Goal: Task Accomplishment & Management: Manage account settings

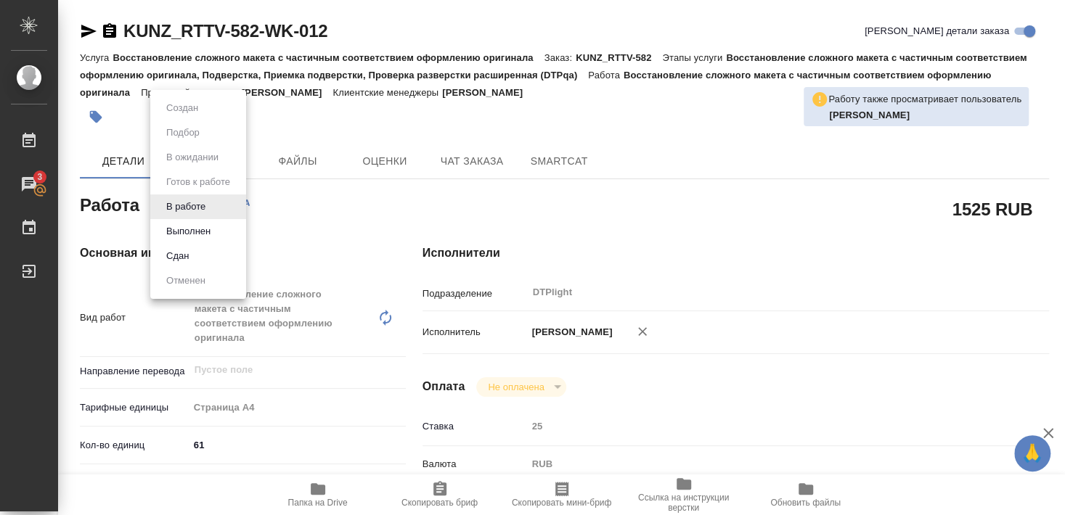
click at [187, 232] on button "Выполнен" at bounding box center [188, 232] width 53 height 16
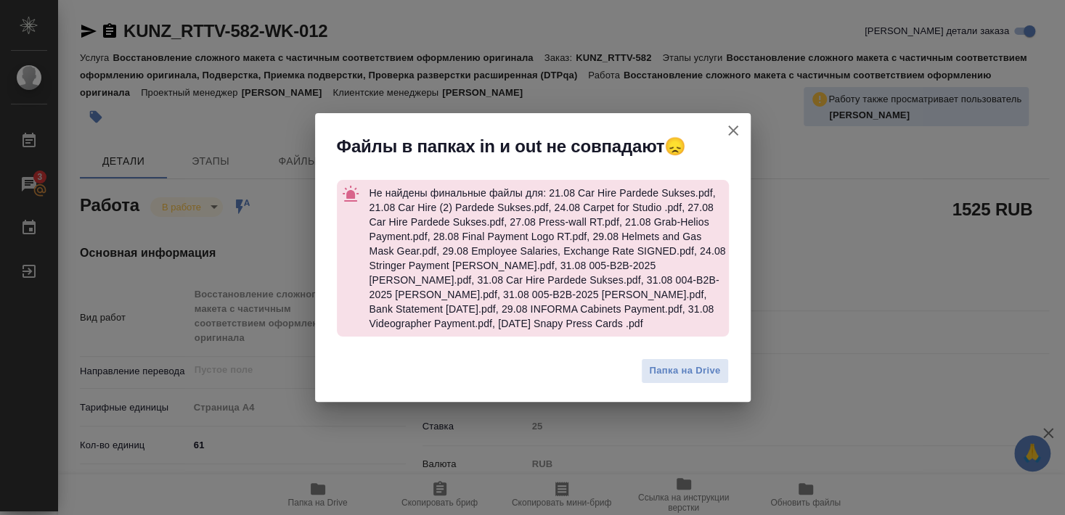
type textarea "x"
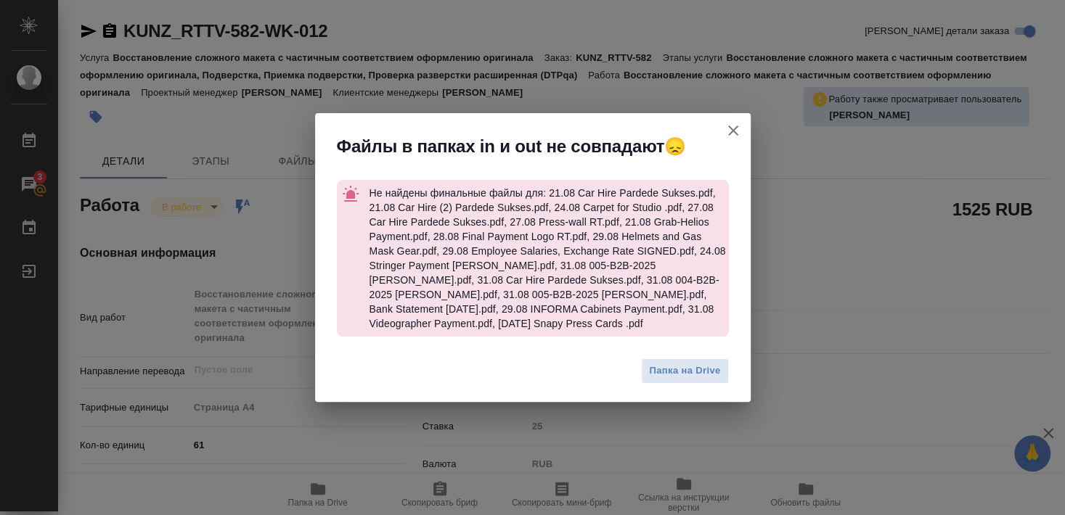
type textarea "x"
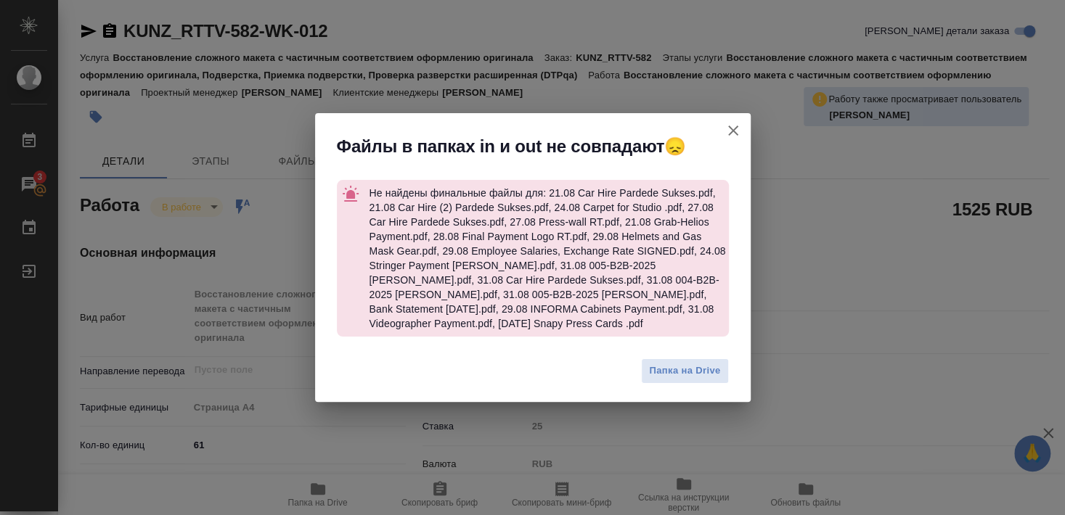
click at [731, 134] on icon "button" at bounding box center [733, 130] width 17 height 17
type textarea "x"
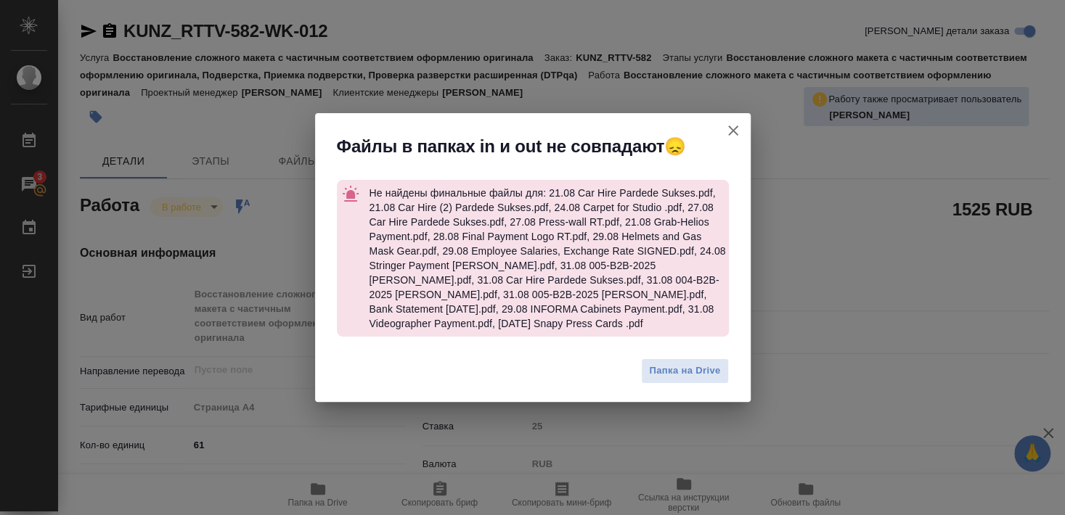
type textarea "x"
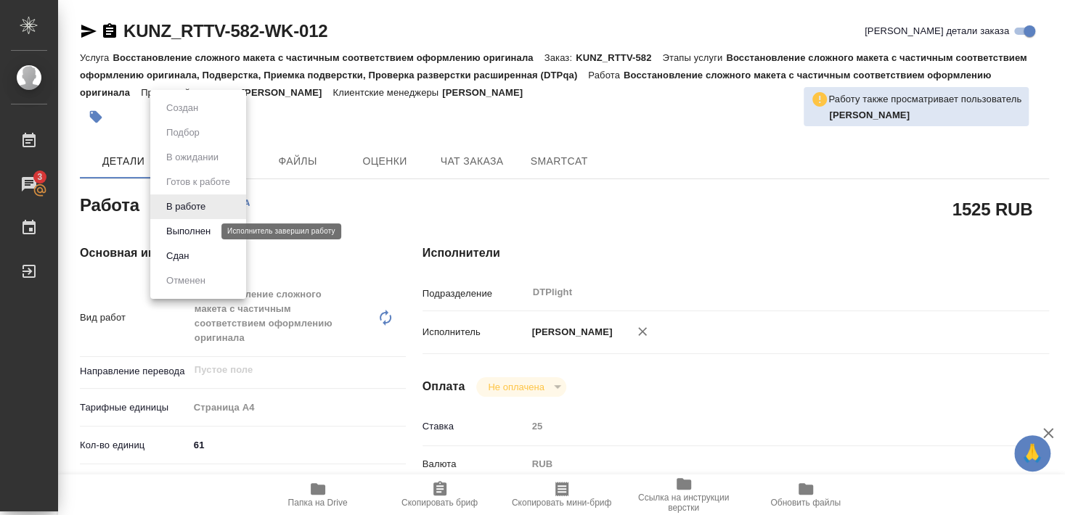
click at [186, 229] on button "Выполнен" at bounding box center [188, 232] width 53 height 16
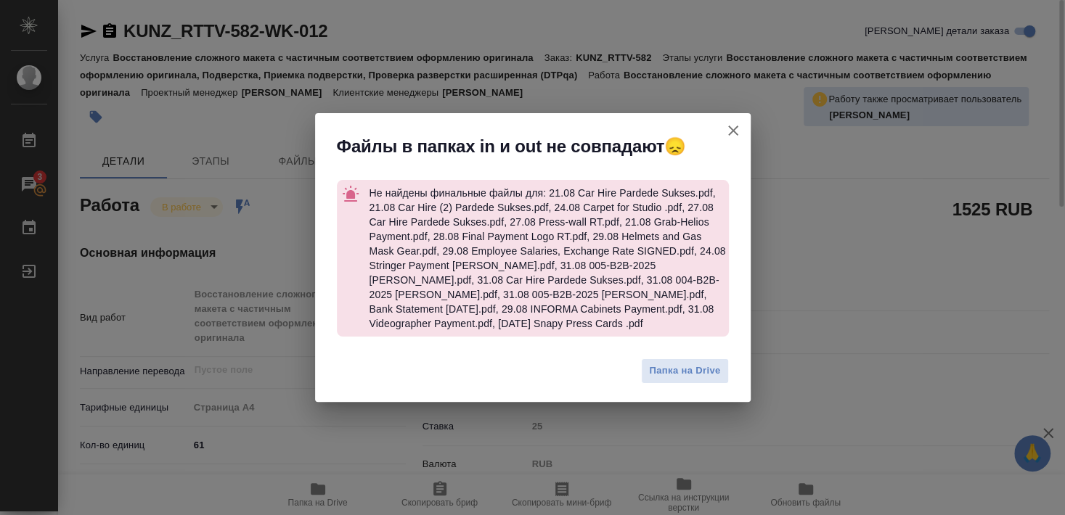
click at [734, 131] on icon "button" at bounding box center [733, 130] width 17 height 17
type textarea "x"
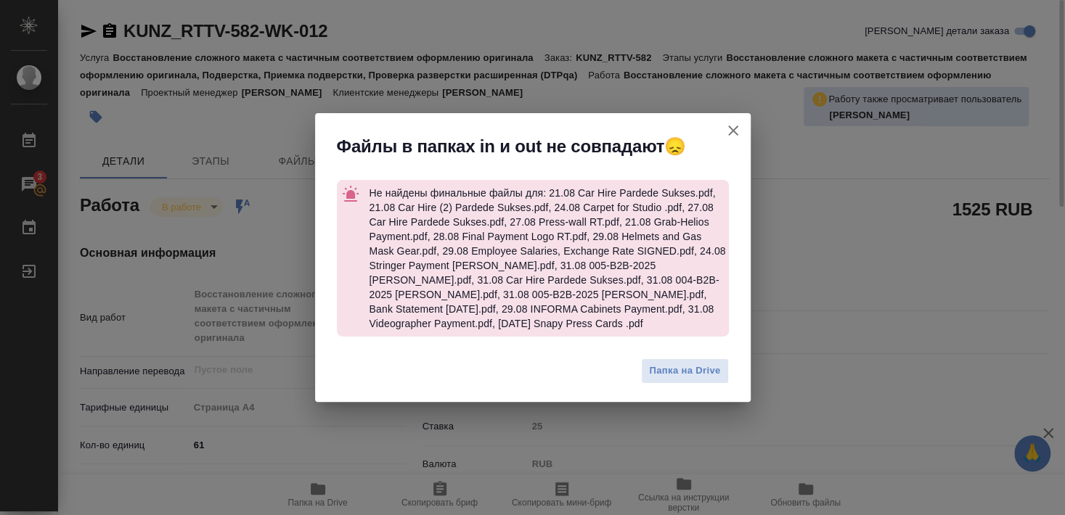
type textarea "x"
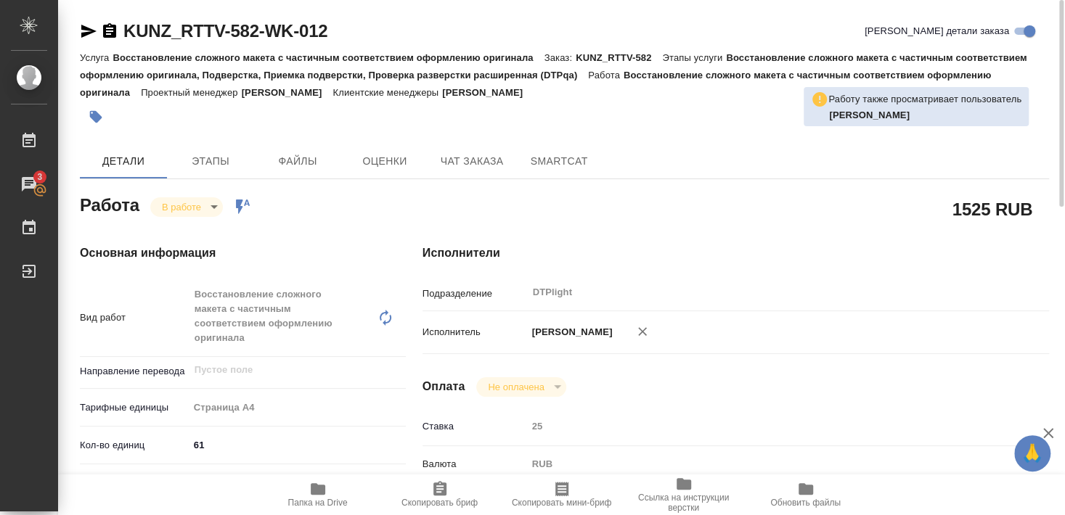
click at [84, 33] on icon "button" at bounding box center [88, 31] width 15 height 13
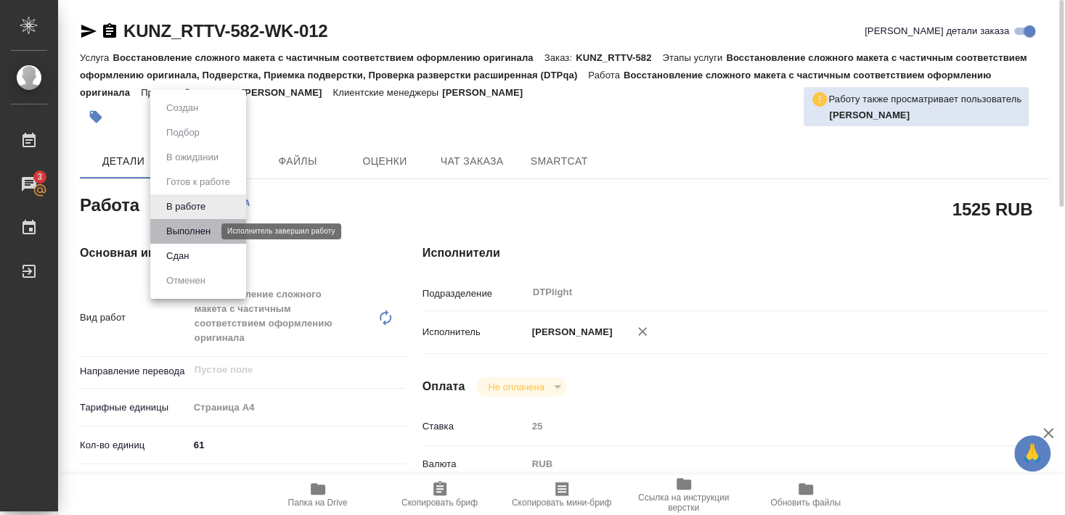
click at [184, 232] on button "Выполнен" at bounding box center [188, 232] width 53 height 16
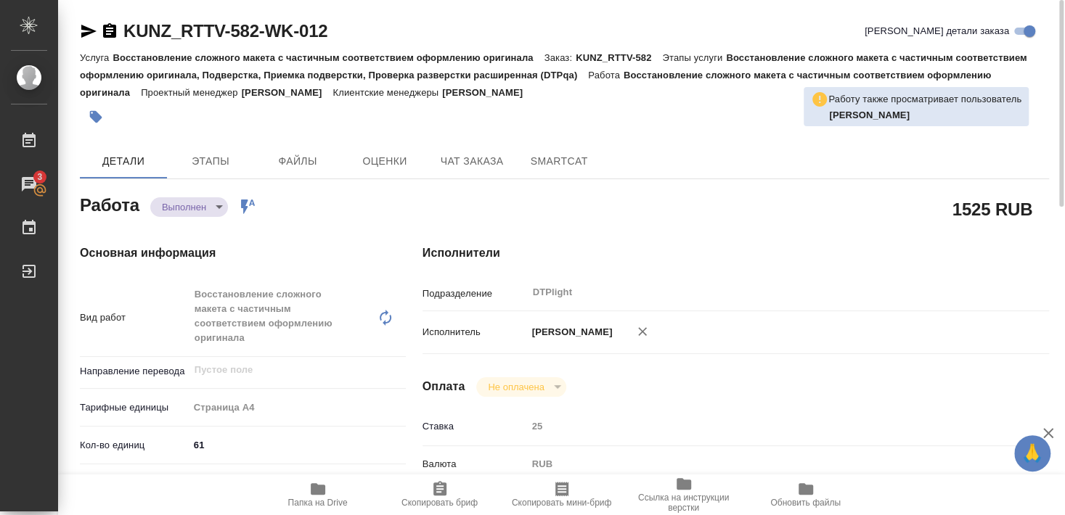
type textarea "x"
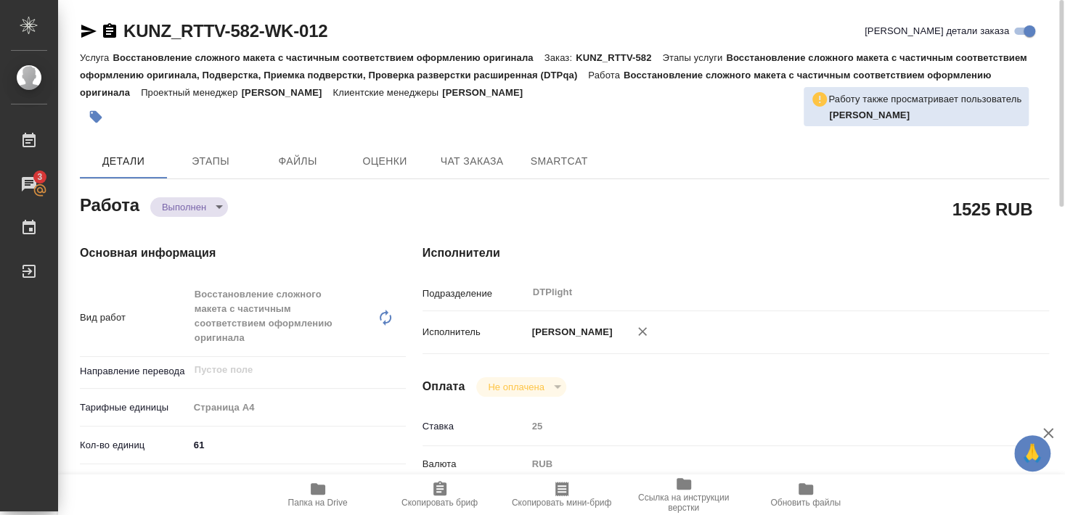
type textarea "x"
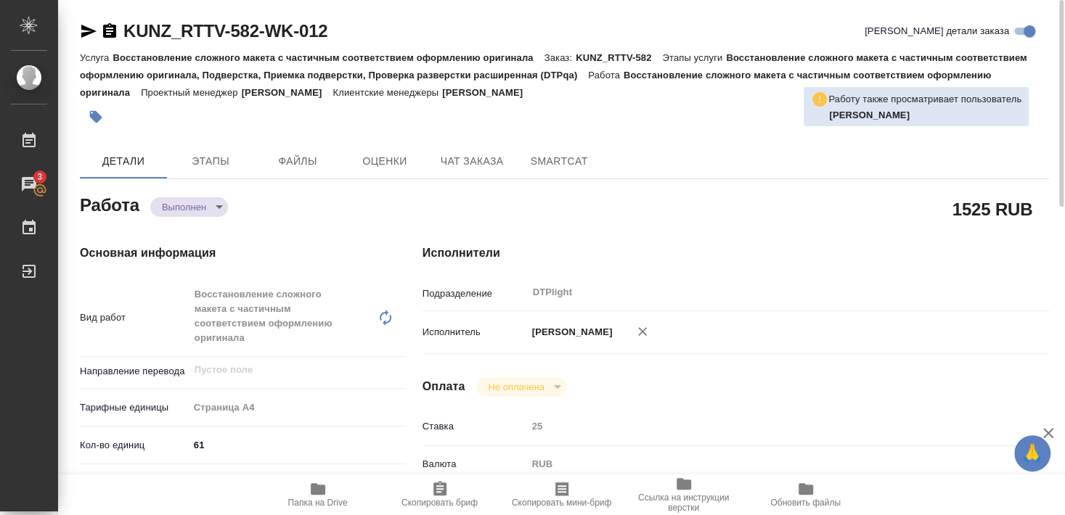
type textarea "x"
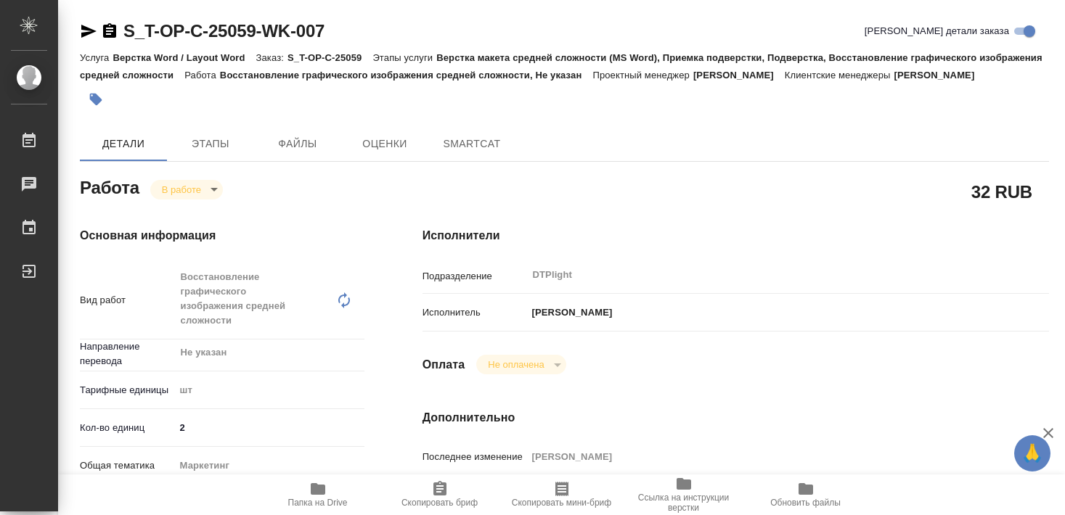
type textarea "x"
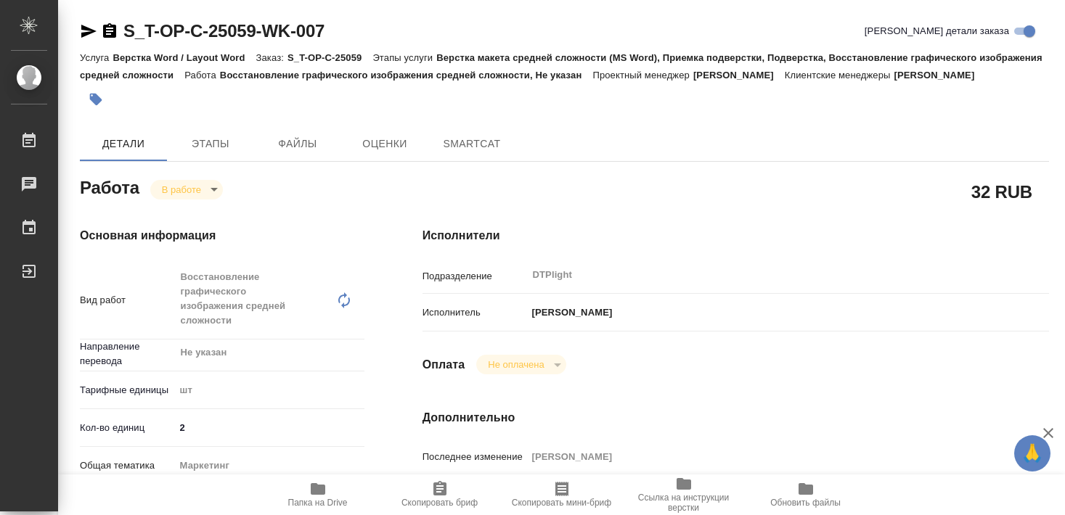
type textarea "x"
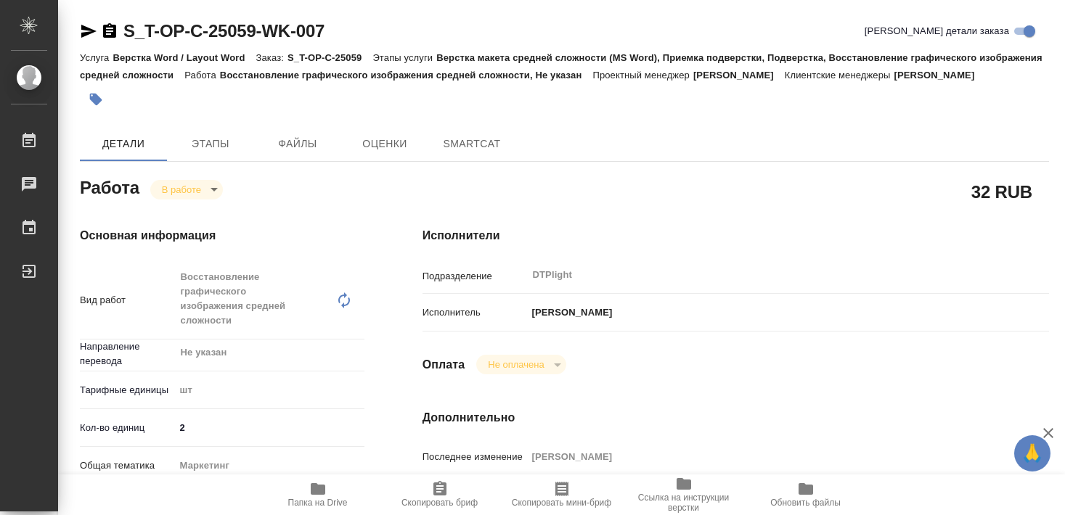
type textarea "x"
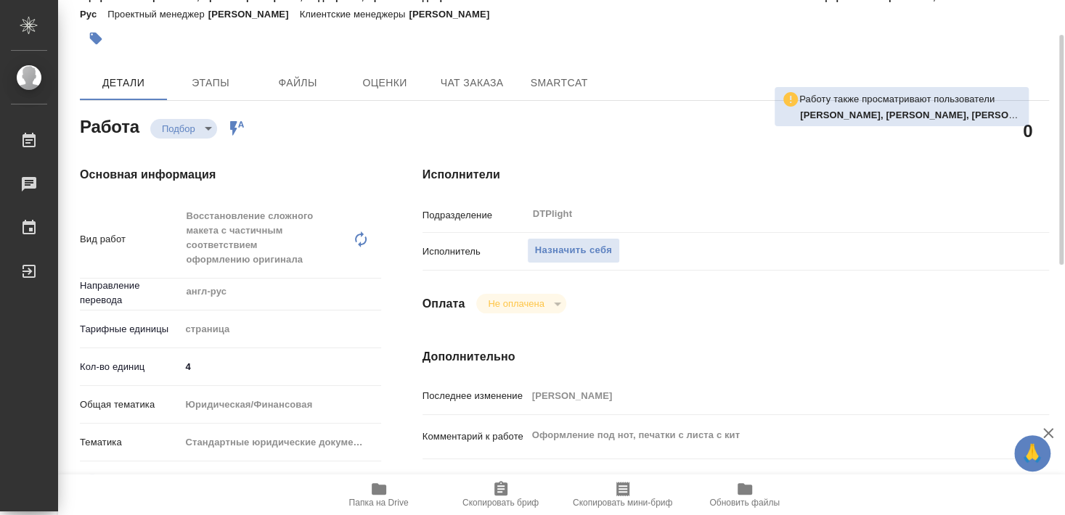
scroll to position [157, 0]
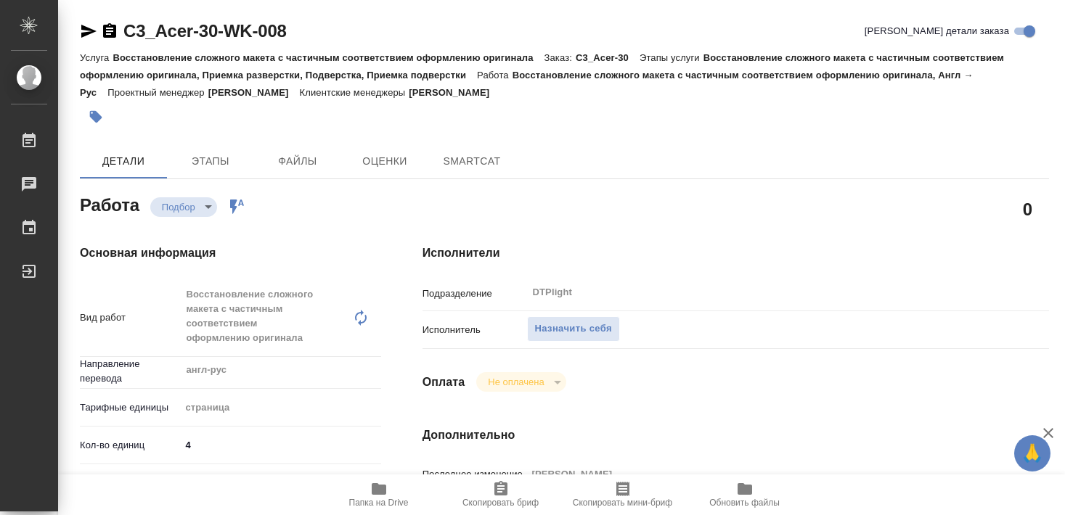
type textarea "x"
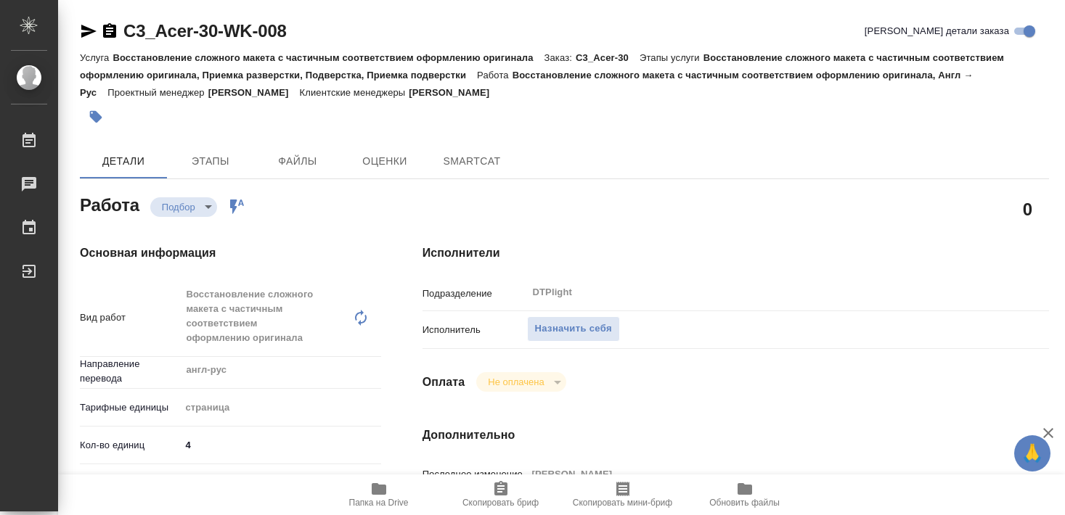
type textarea "x"
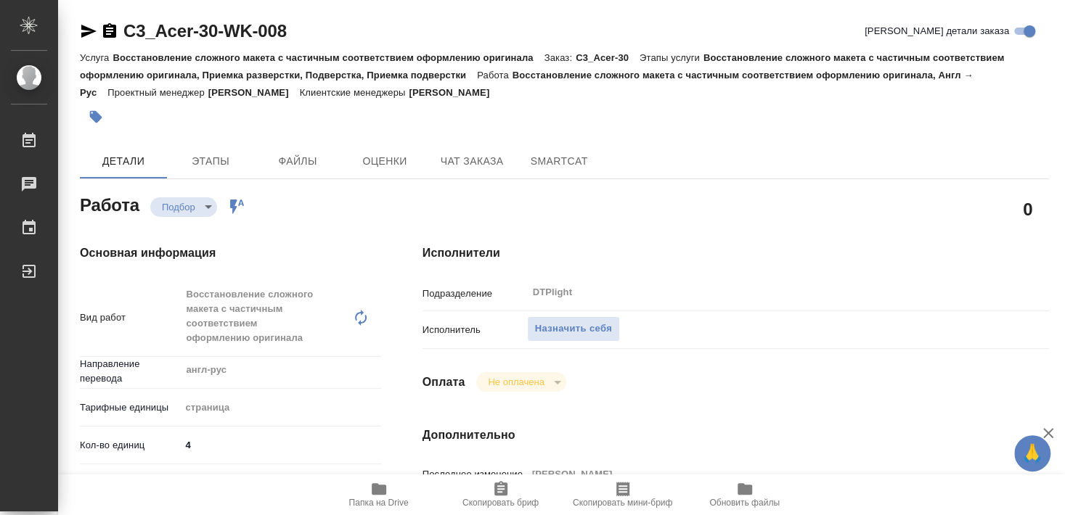
type textarea "x"
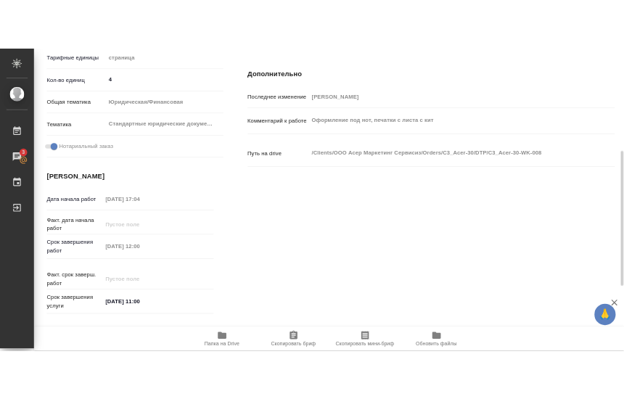
scroll to position [470, 0]
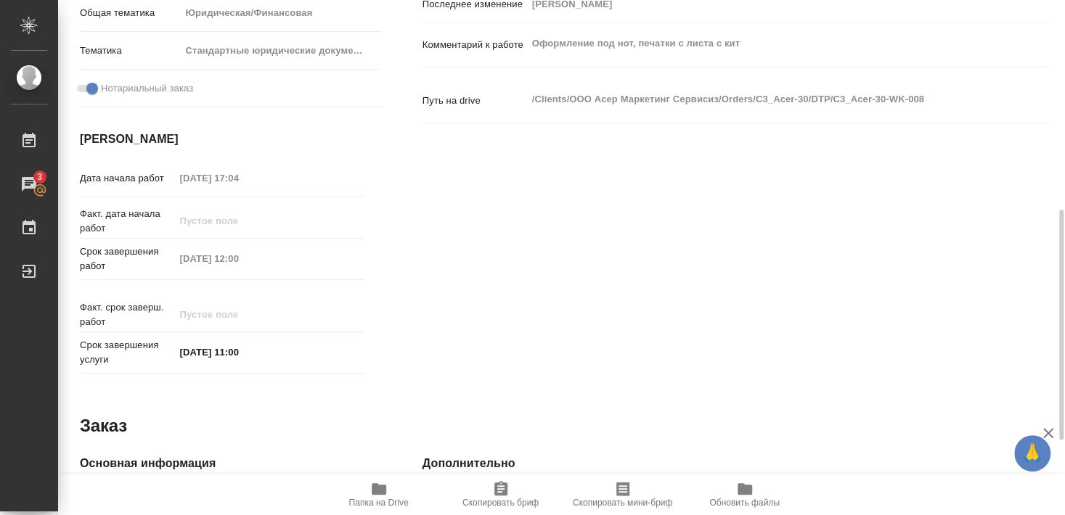
click at [385, 494] on icon "button" at bounding box center [379, 490] width 15 height 12
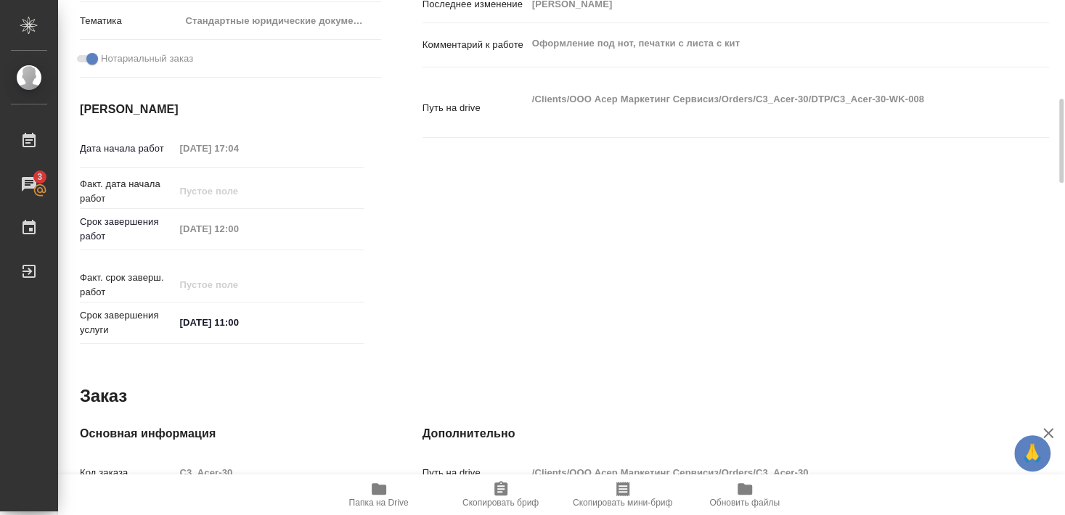
type textarea "x"
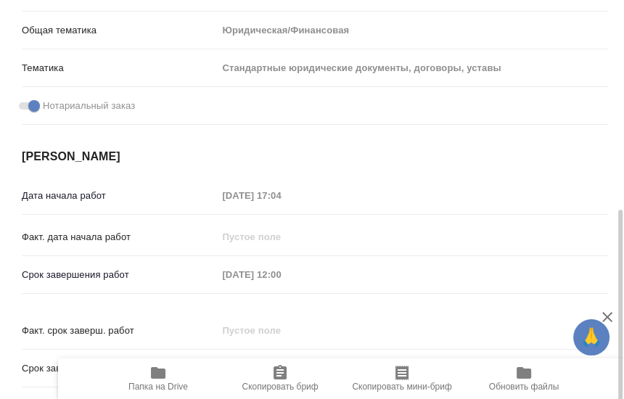
type textarea "x"
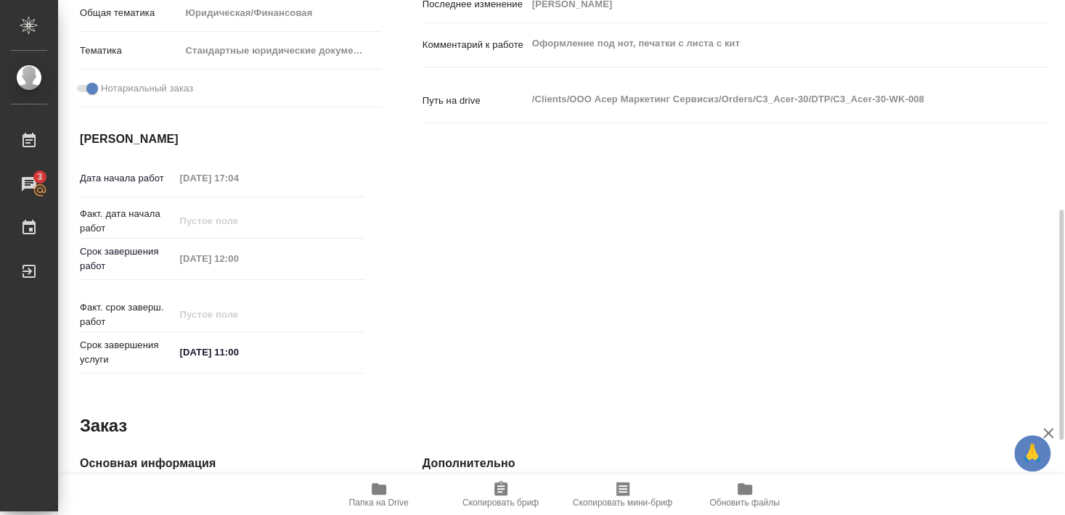
type textarea "x"
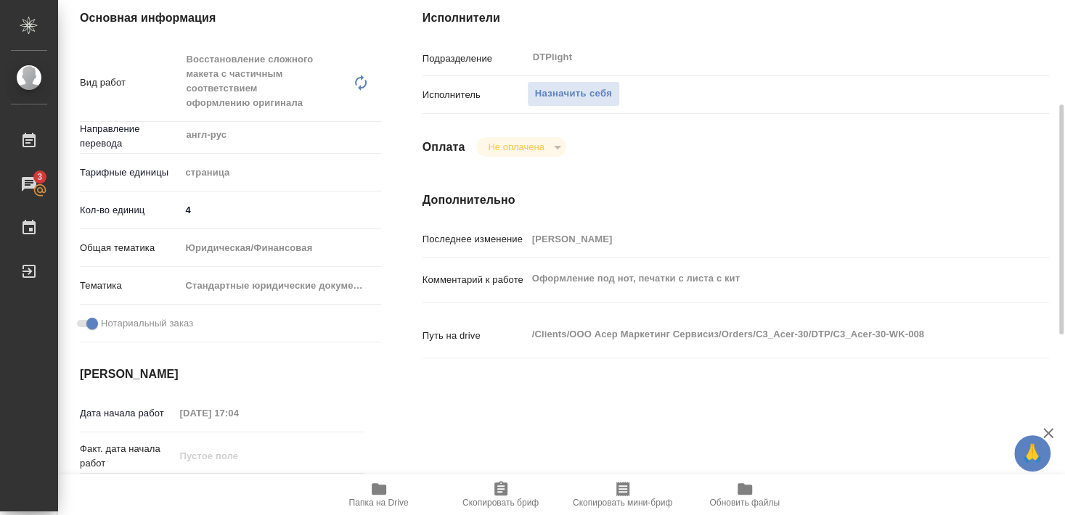
scroll to position [157, 0]
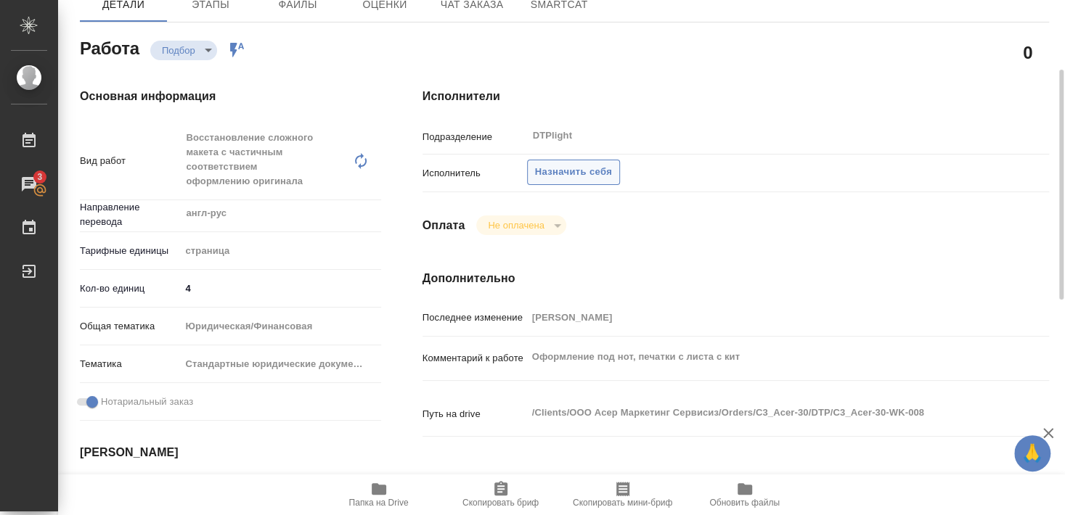
click at [586, 164] on span "Назначить себя" at bounding box center [573, 172] width 77 height 17
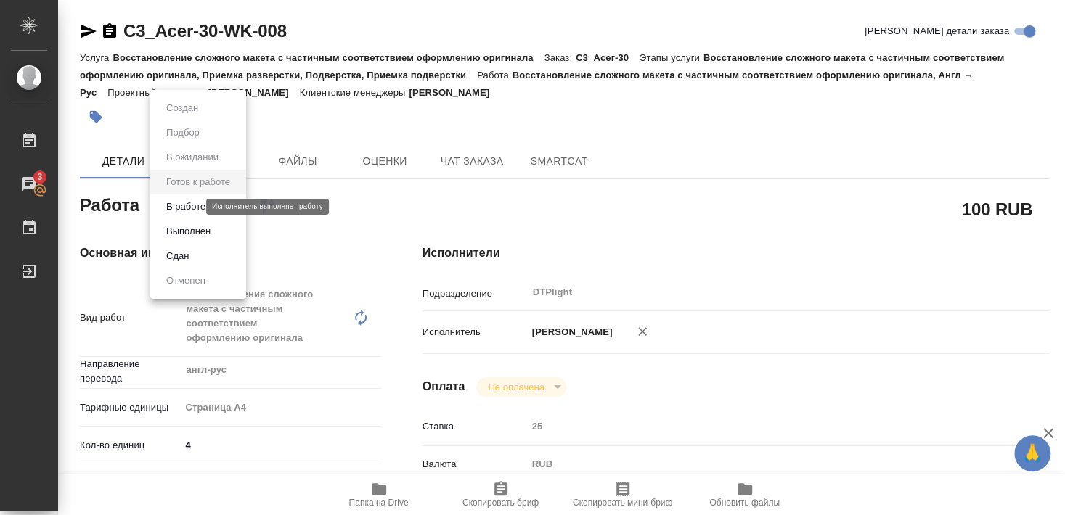
click at [192, 205] on button "В работе" at bounding box center [186, 207] width 48 height 16
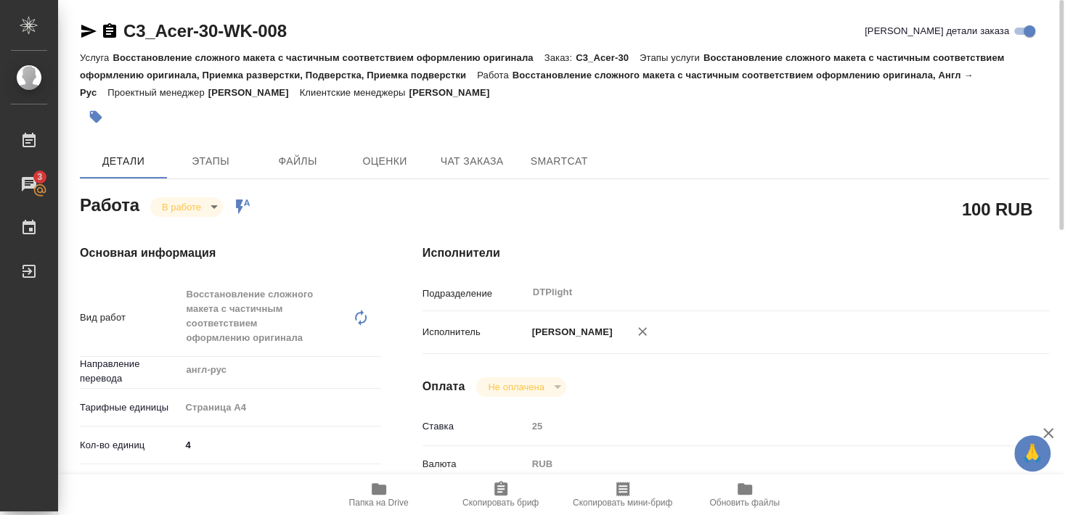
type textarea "x"
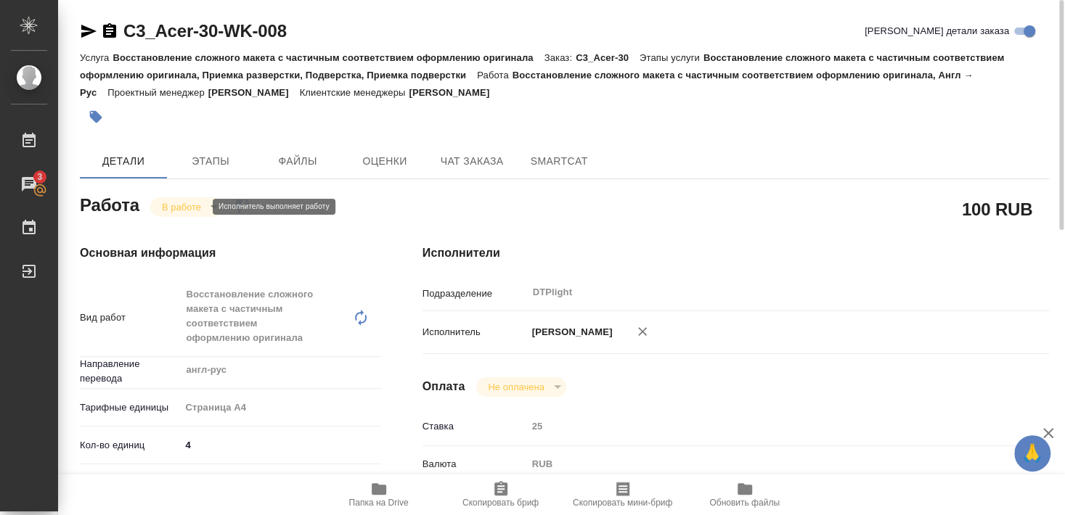
type textarea "x"
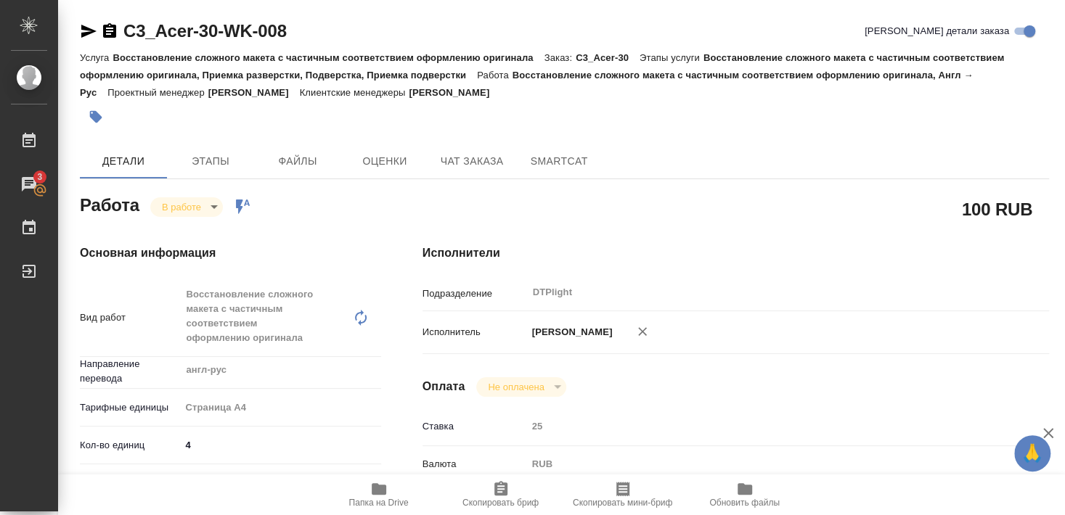
type textarea "x"
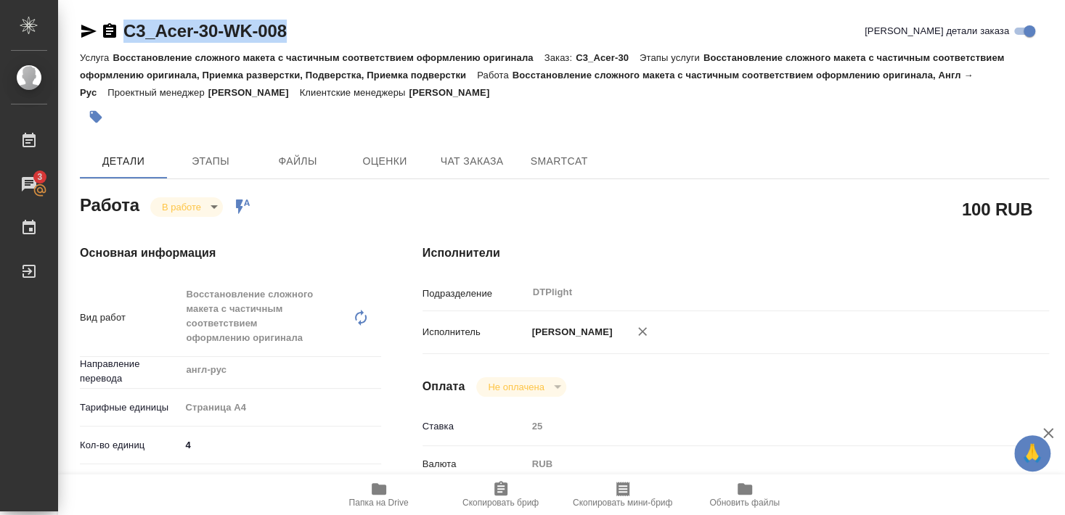
drag, startPoint x: 126, startPoint y: 44, endPoint x: 291, endPoint y: 41, distance: 165.6
click at [291, 41] on div "C3_Acer-30-WK-008 Кратко детали заказа" at bounding box center [564, 34] width 969 height 29
copy link "C3_Acer-30-WK-008"
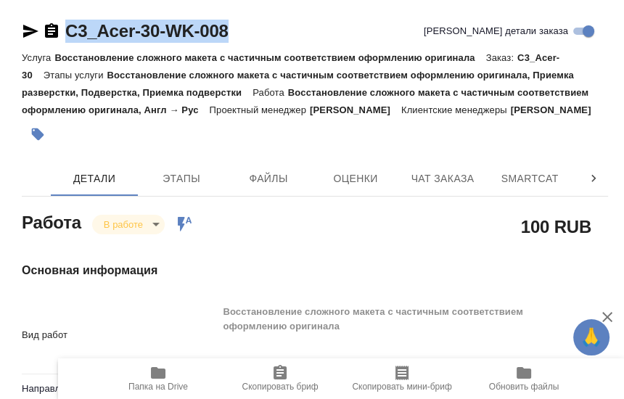
type textarea "x"
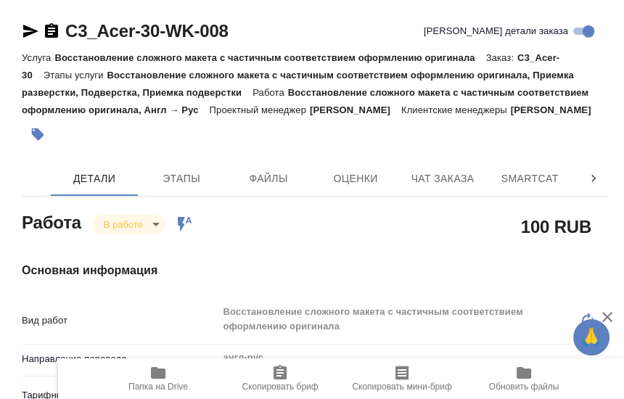
drag, startPoint x: 252, startPoint y: 252, endPoint x: 256, endPoint y: 244, distance: 9.1
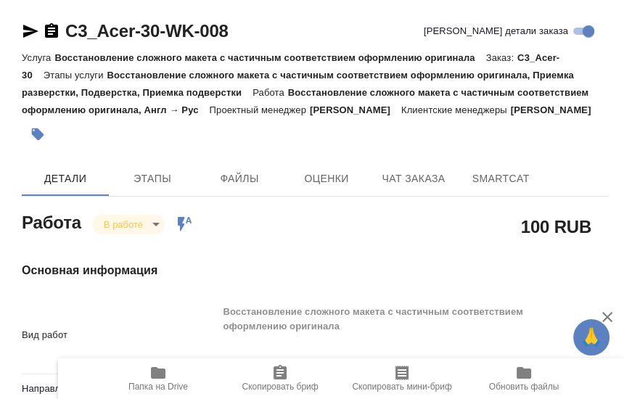
type textarea "x"
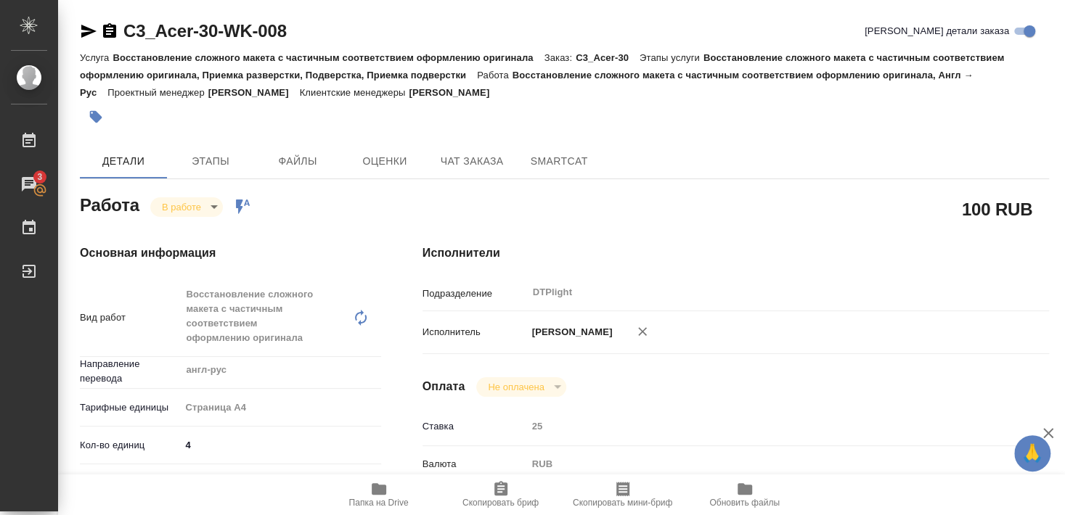
type textarea "x"
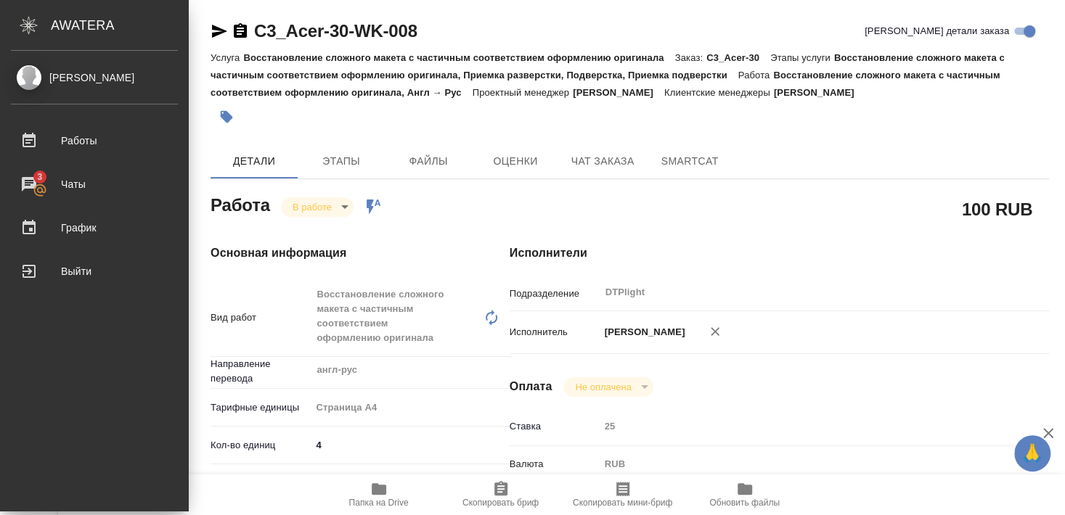
type textarea "x"
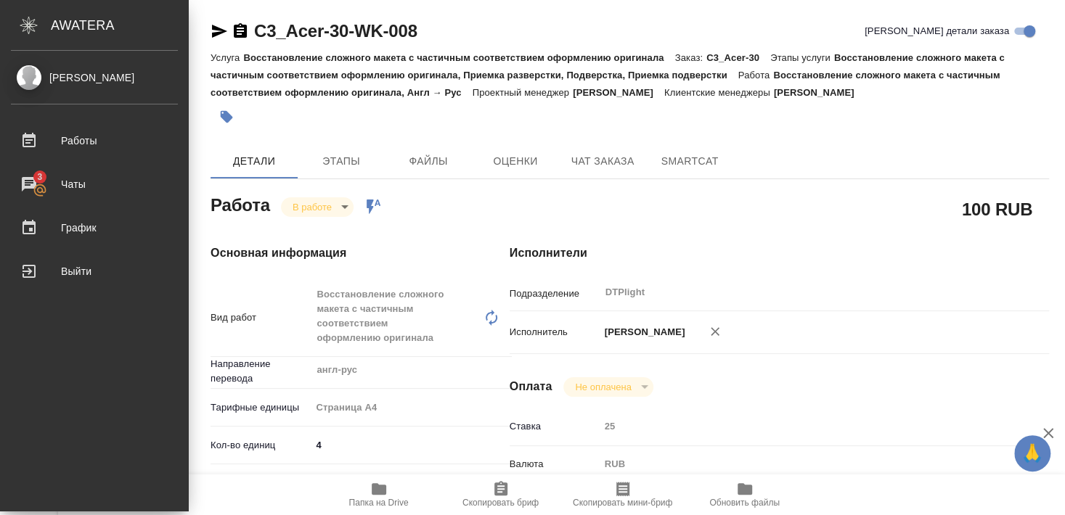
type textarea "x"
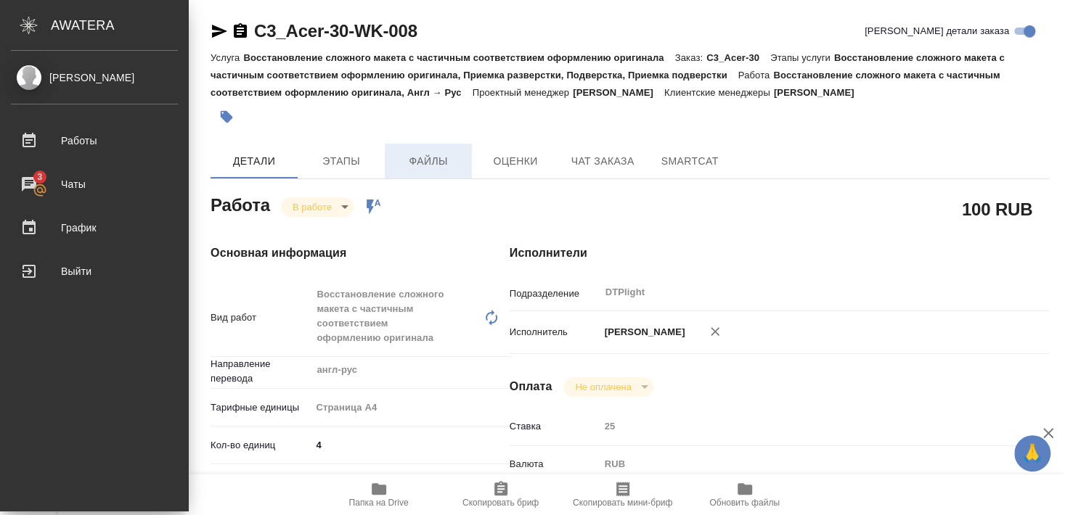
type textarea "x"
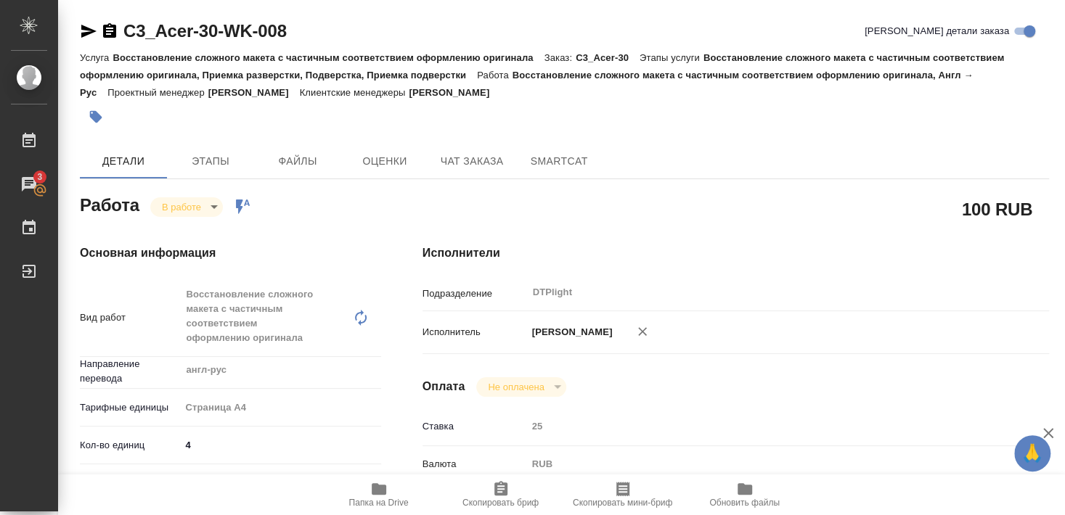
type textarea "x"
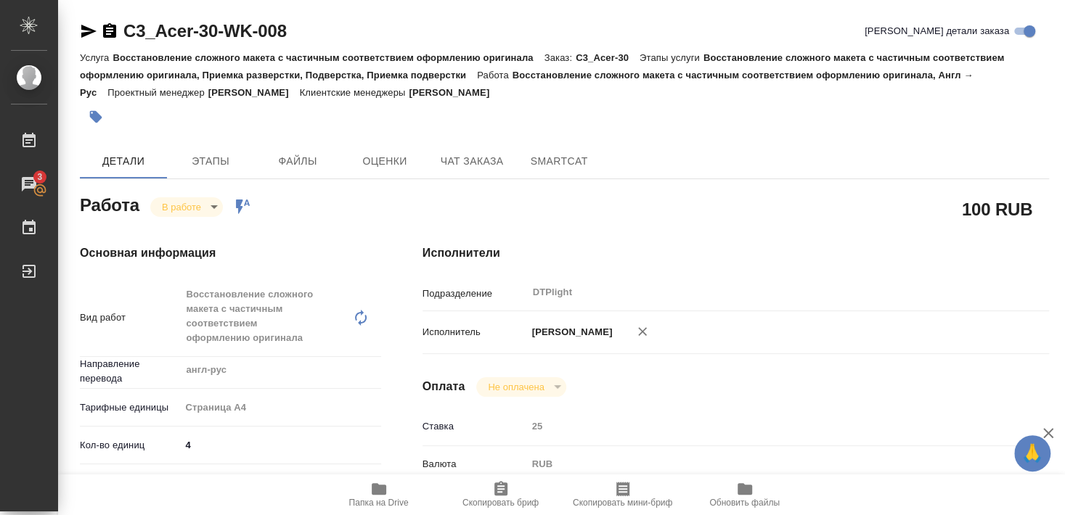
type textarea "x"
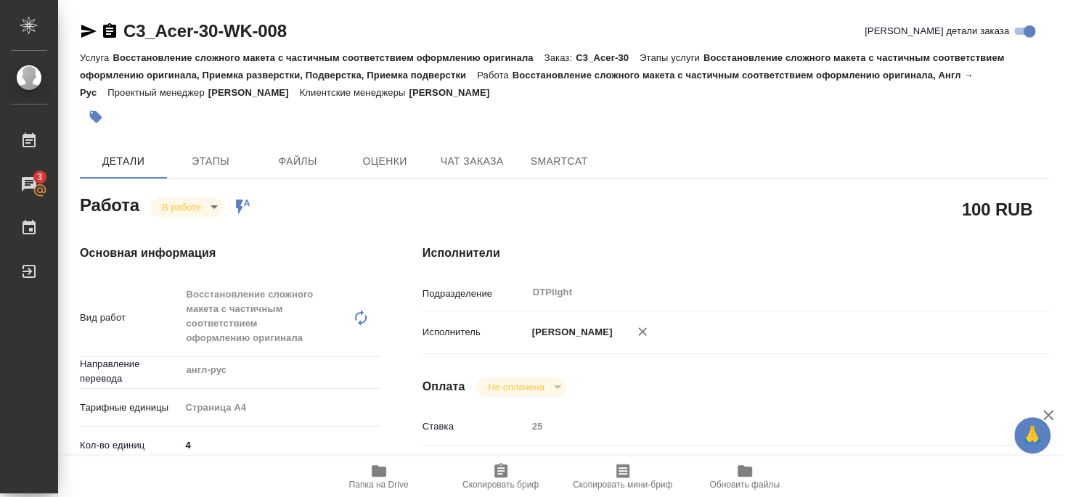
type textarea "x"
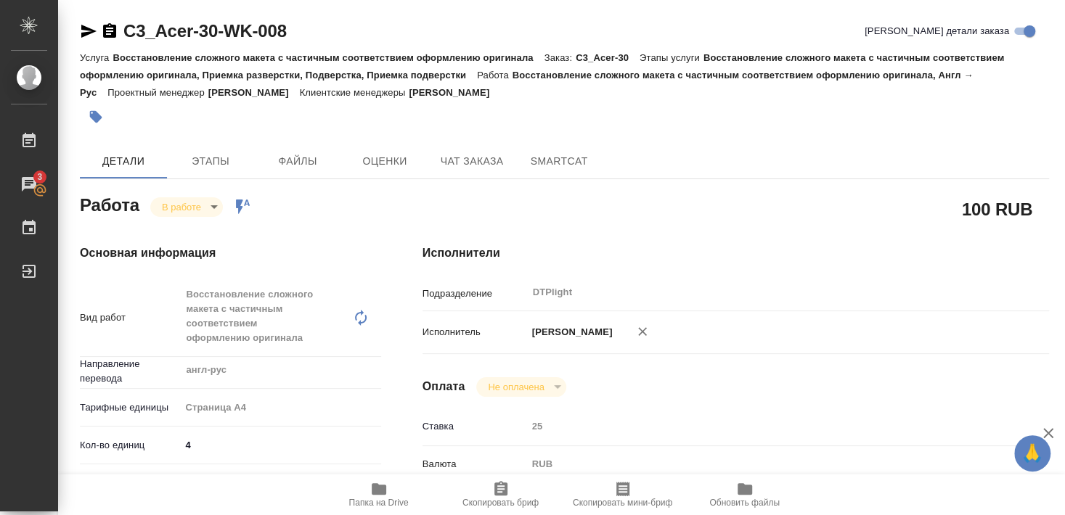
type textarea "x"
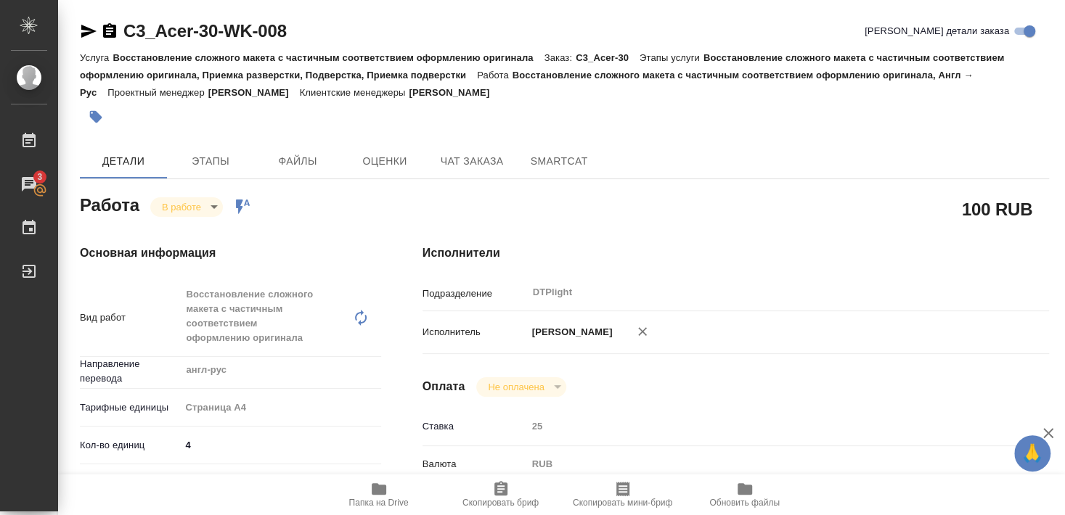
type textarea "x"
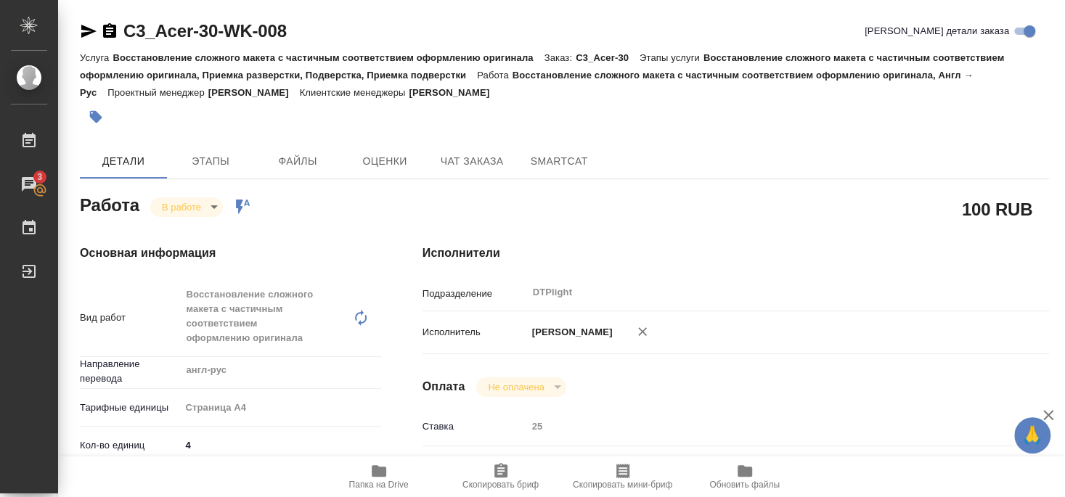
type textarea "x"
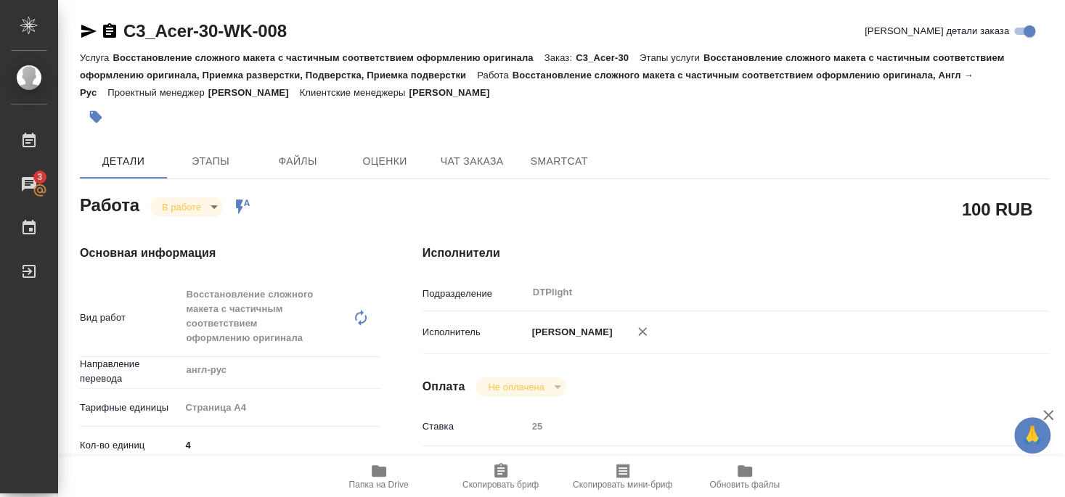
type textarea "x"
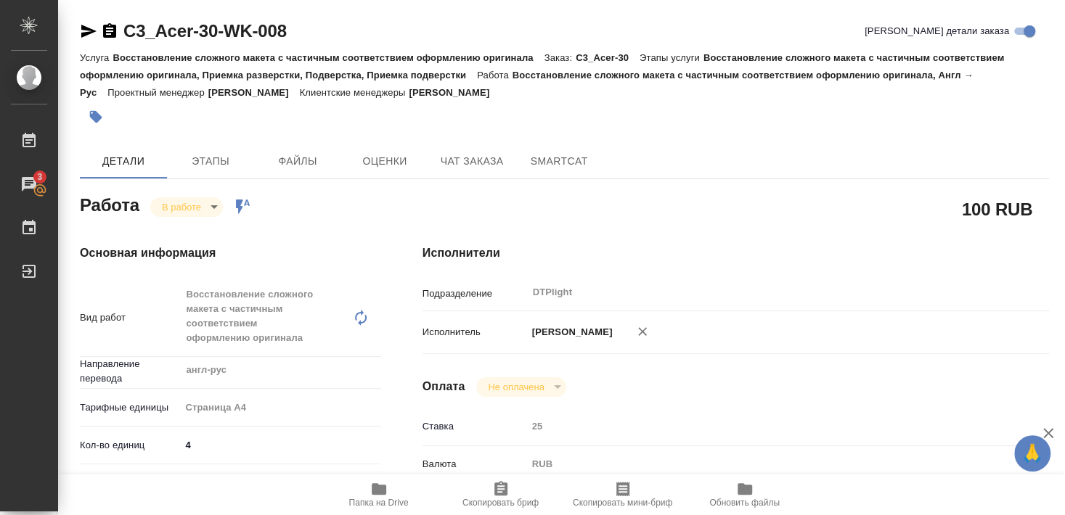
type textarea "x"
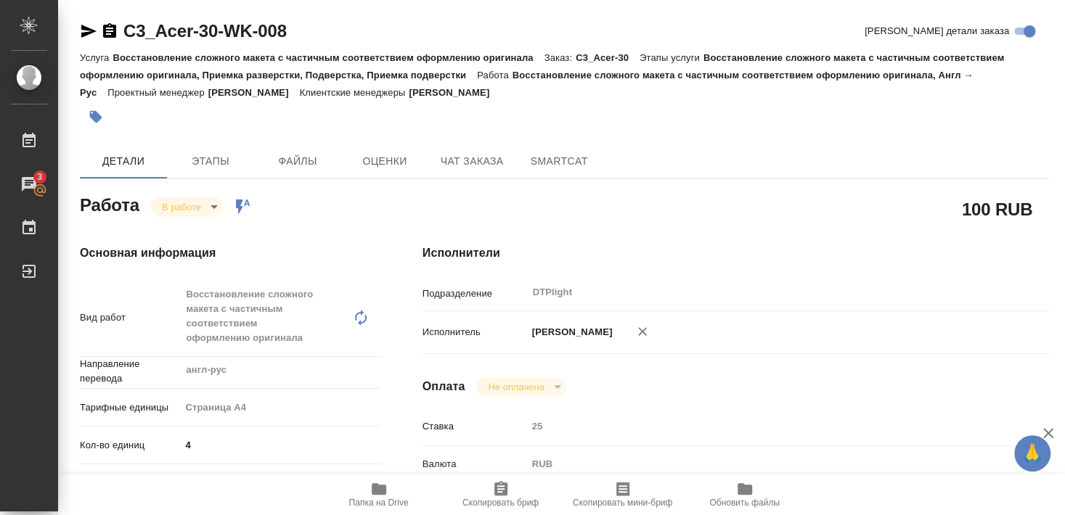
type textarea "x"
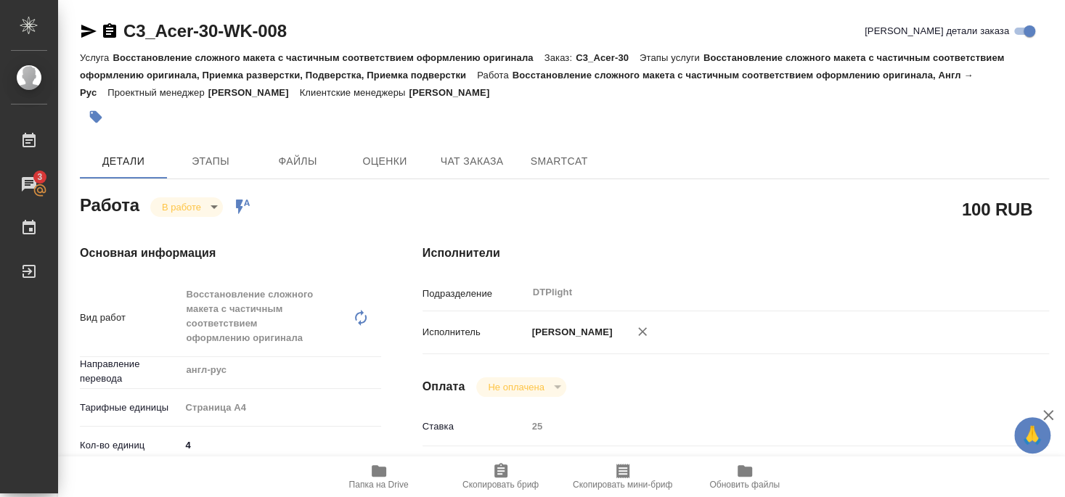
type textarea "x"
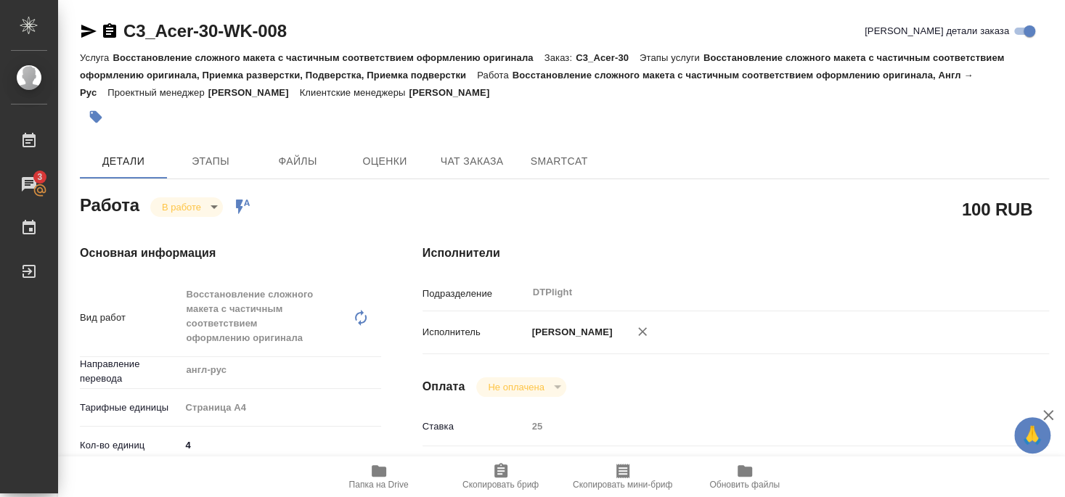
type textarea "x"
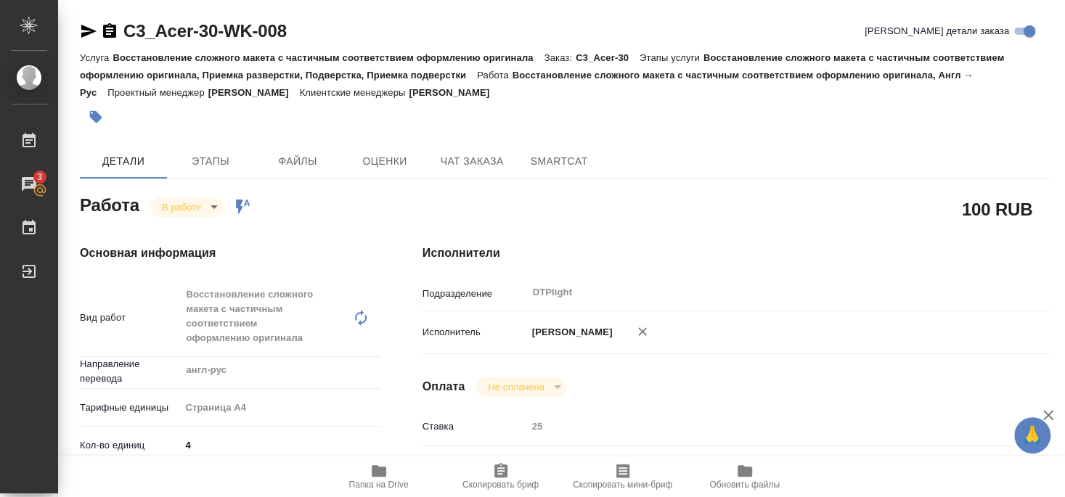
type textarea "x"
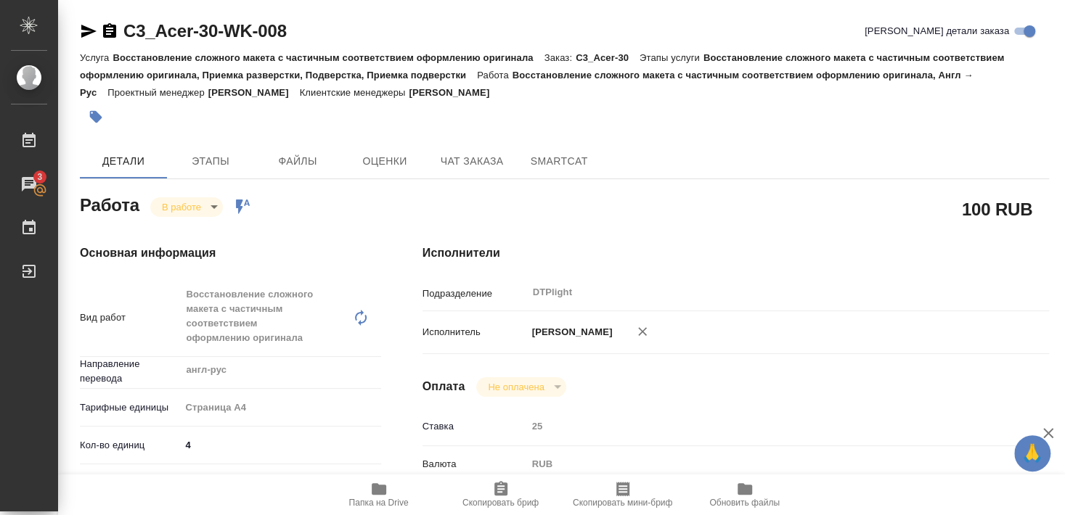
type textarea "x"
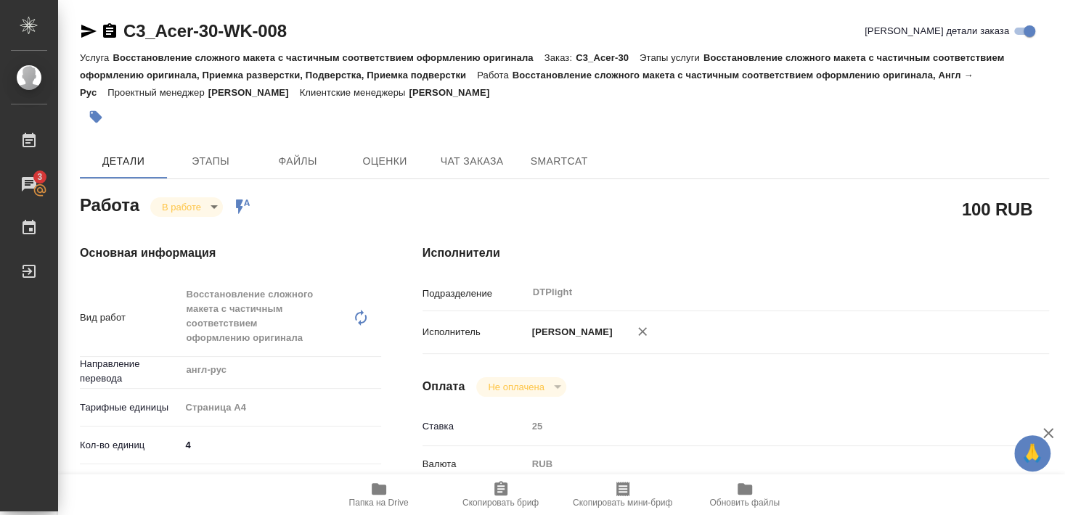
type textarea "x"
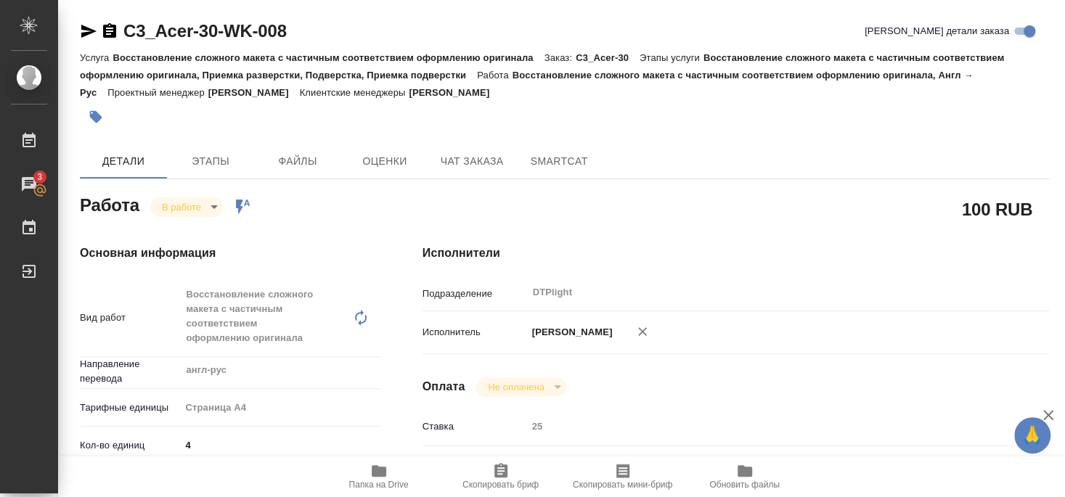
type textarea "x"
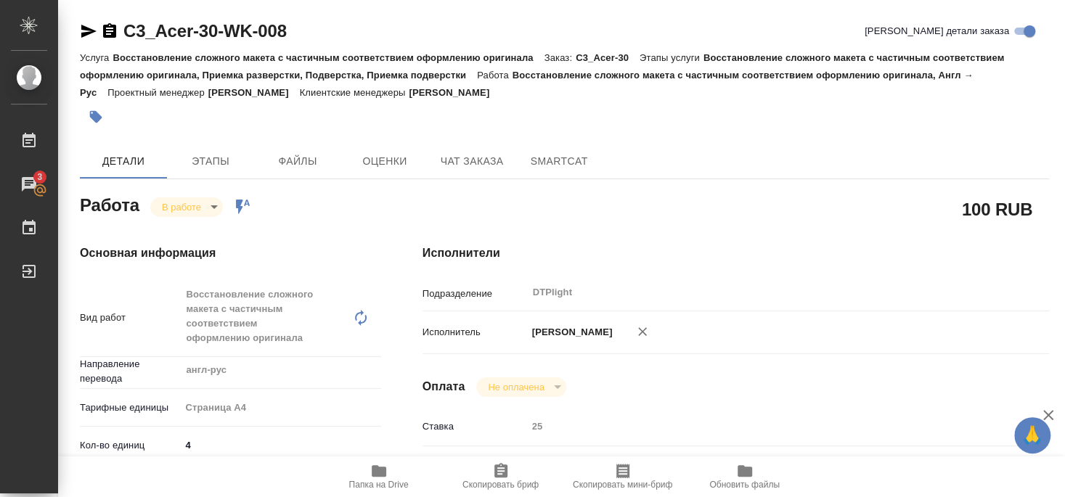
type textarea "x"
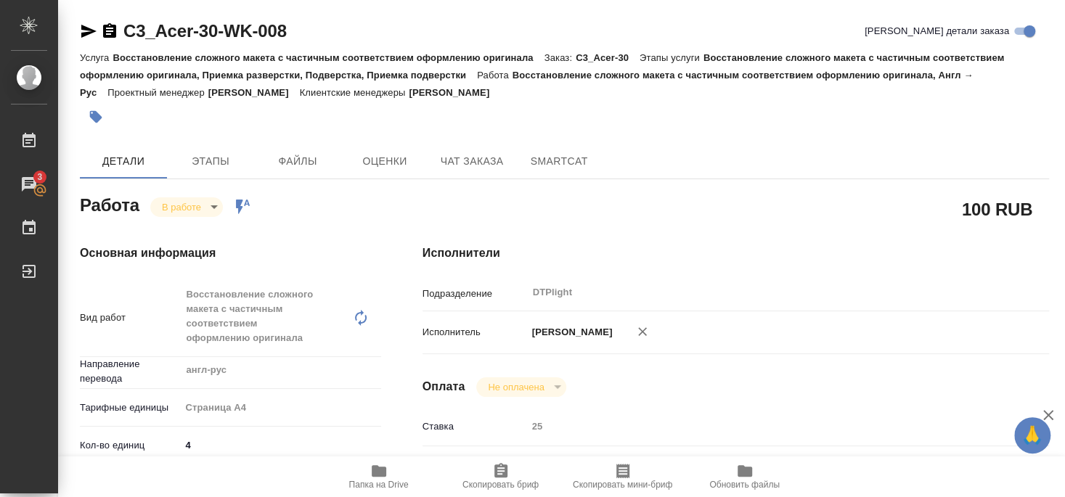
type textarea "x"
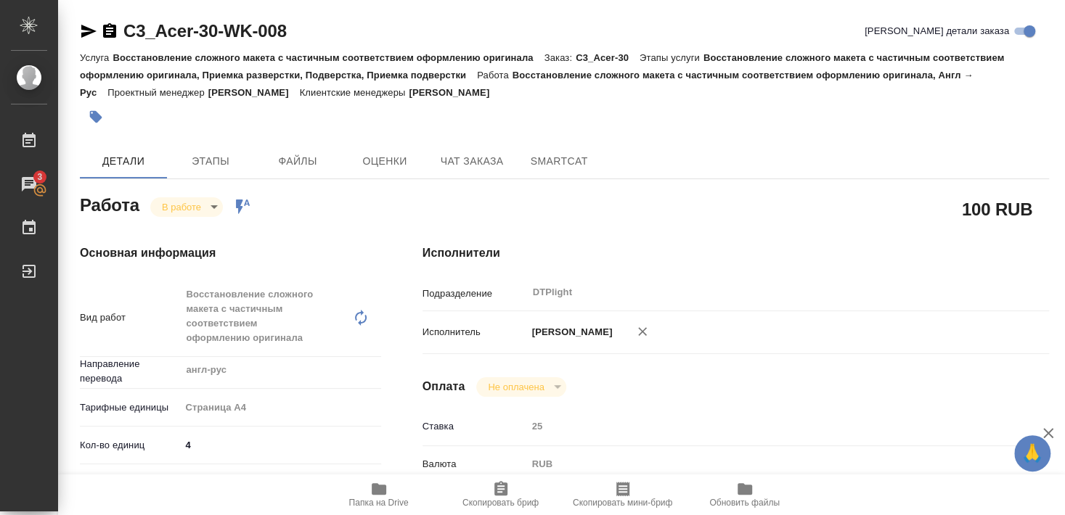
type textarea "x"
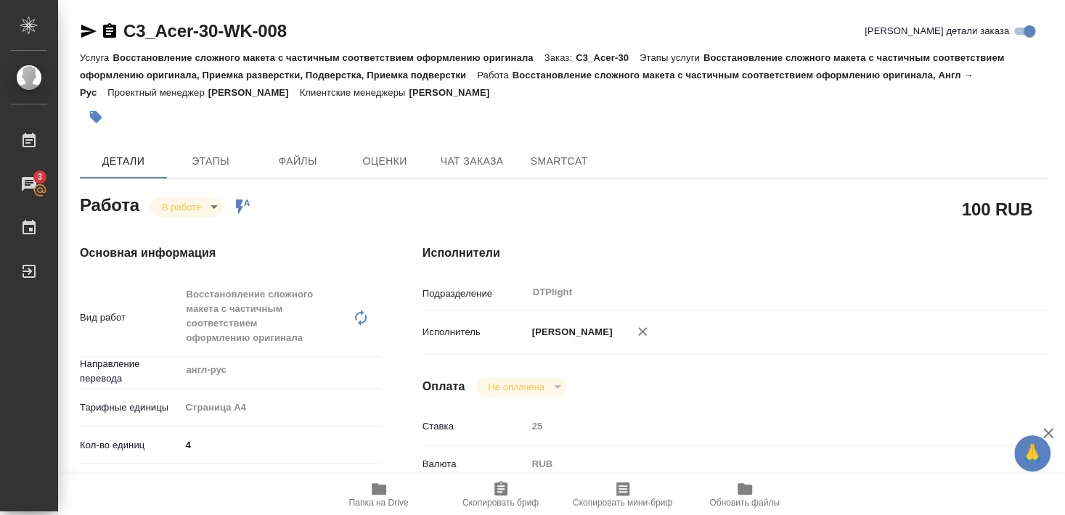
type textarea "x"
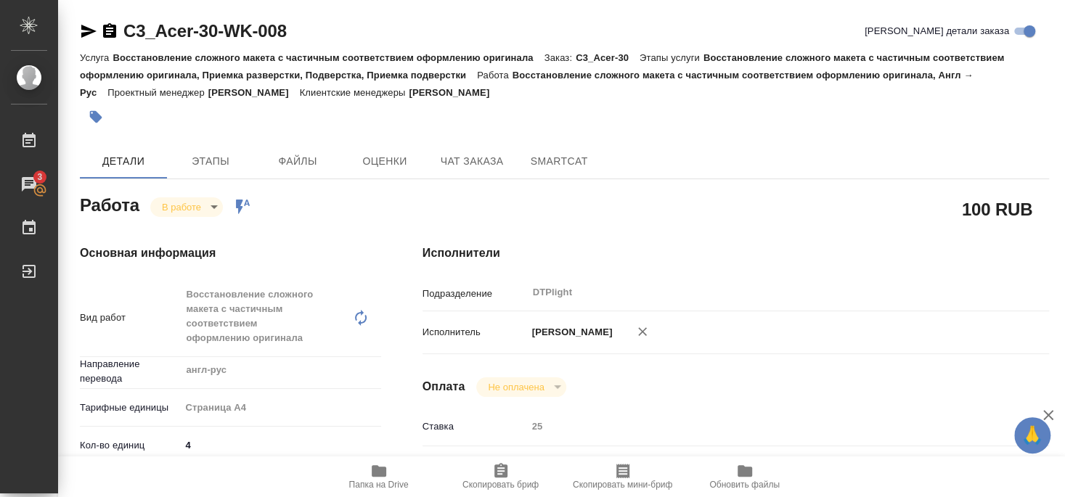
type textarea "x"
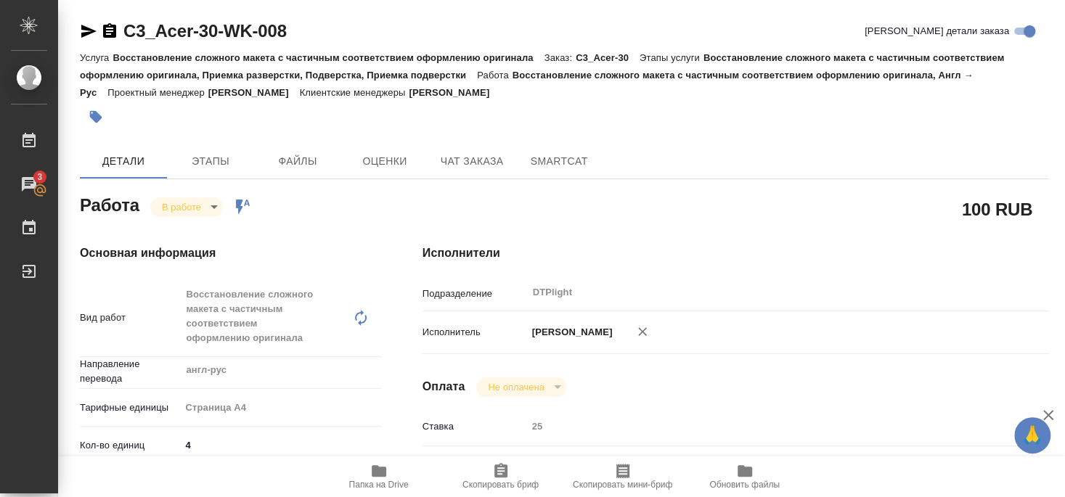
type textarea "x"
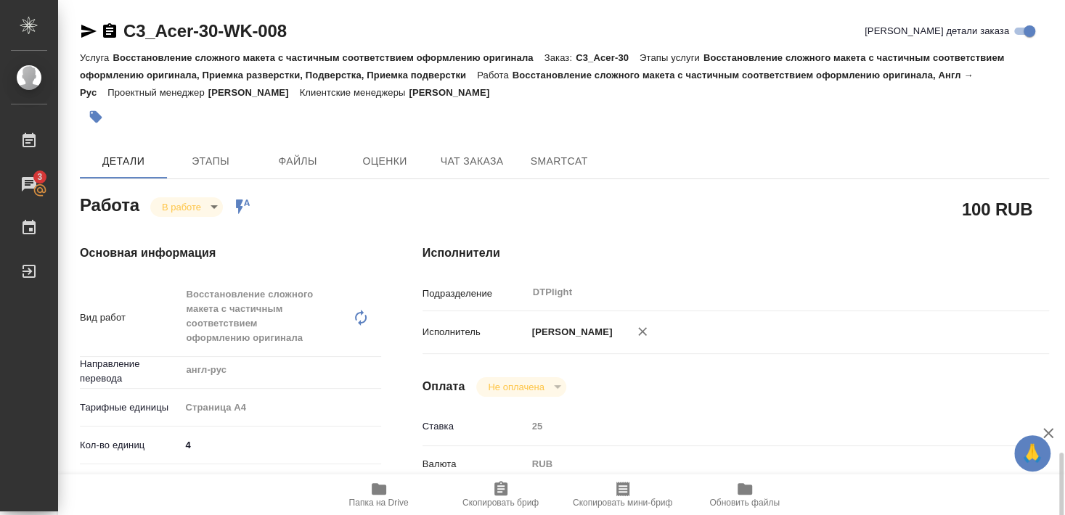
scroll to position [392, 0]
